Goal: Information Seeking & Learning: Learn about a topic

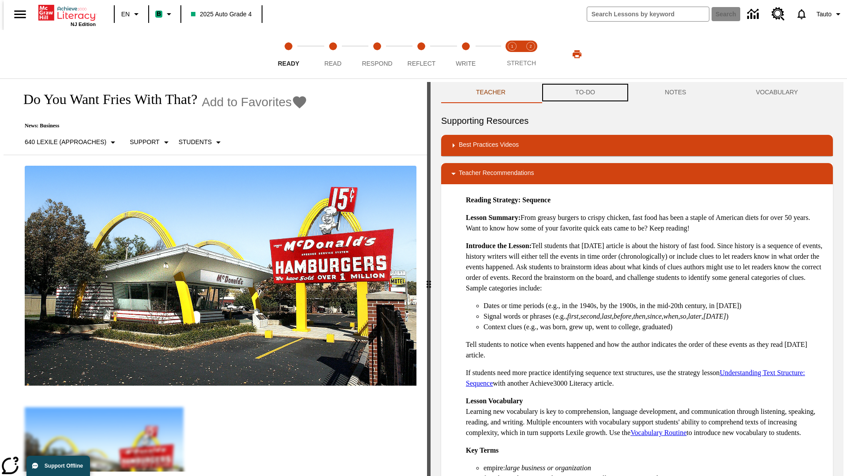
click at [584, 93] on button "TO-DO" at bounding box center [585, 92] width 90 height 21
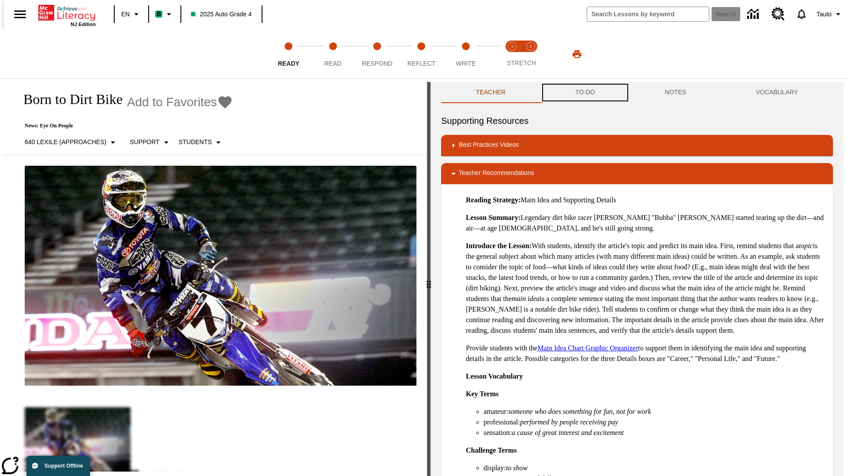
click at [584, 93] on button "TO-DO" at bounding box center [585, 92] width 90 height 21
